Goal: Task Accomplishment & Management: Complete application form

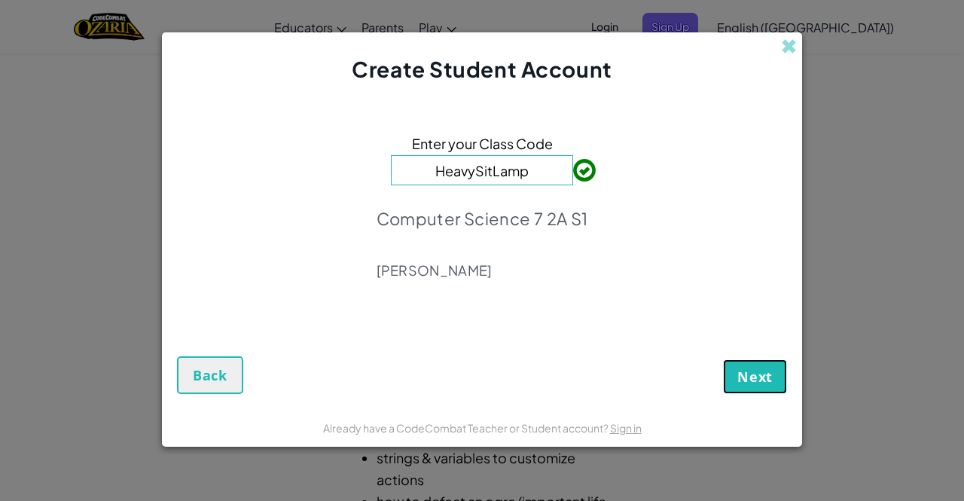
click at [750, 371] on span "Next" at bounding box center [754, 377] width 35 height 18
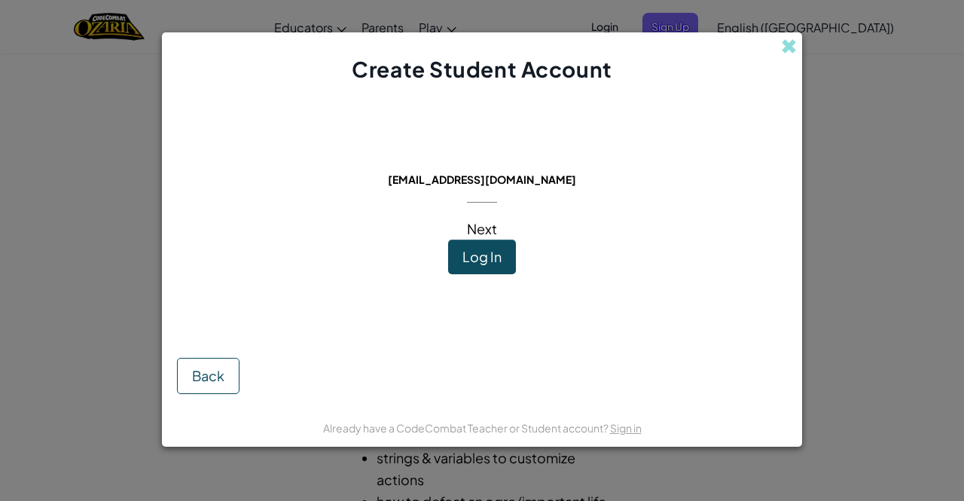
click at [789, 35] on div "Create Student Account" at bounding box center [482, 58] width 640 height 53
click at [786, 46] on span at bounding box center [789, 46] width 16 height 16
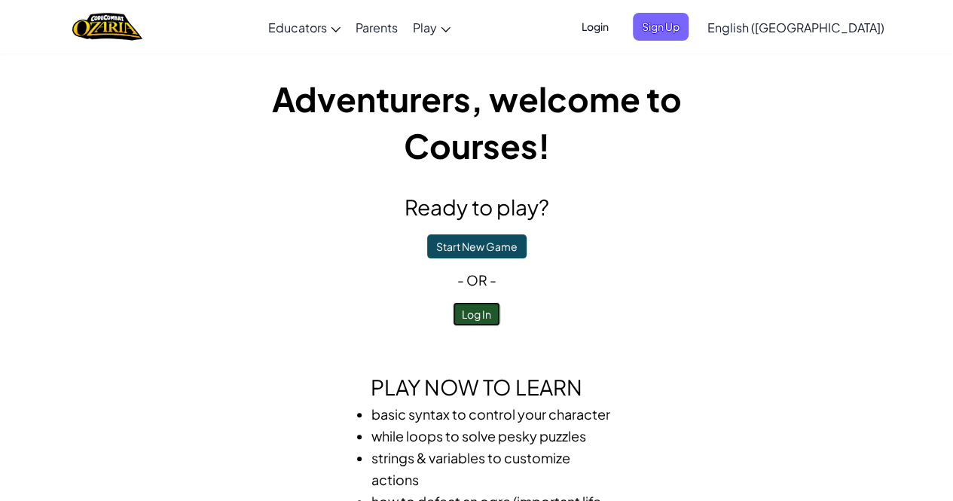
click at [477, 313] on button "Log In" at bounding box center [476, 314] width 47 height 24
